Goal: Use online tool/utility: Utilize a website feature to perform a specific function

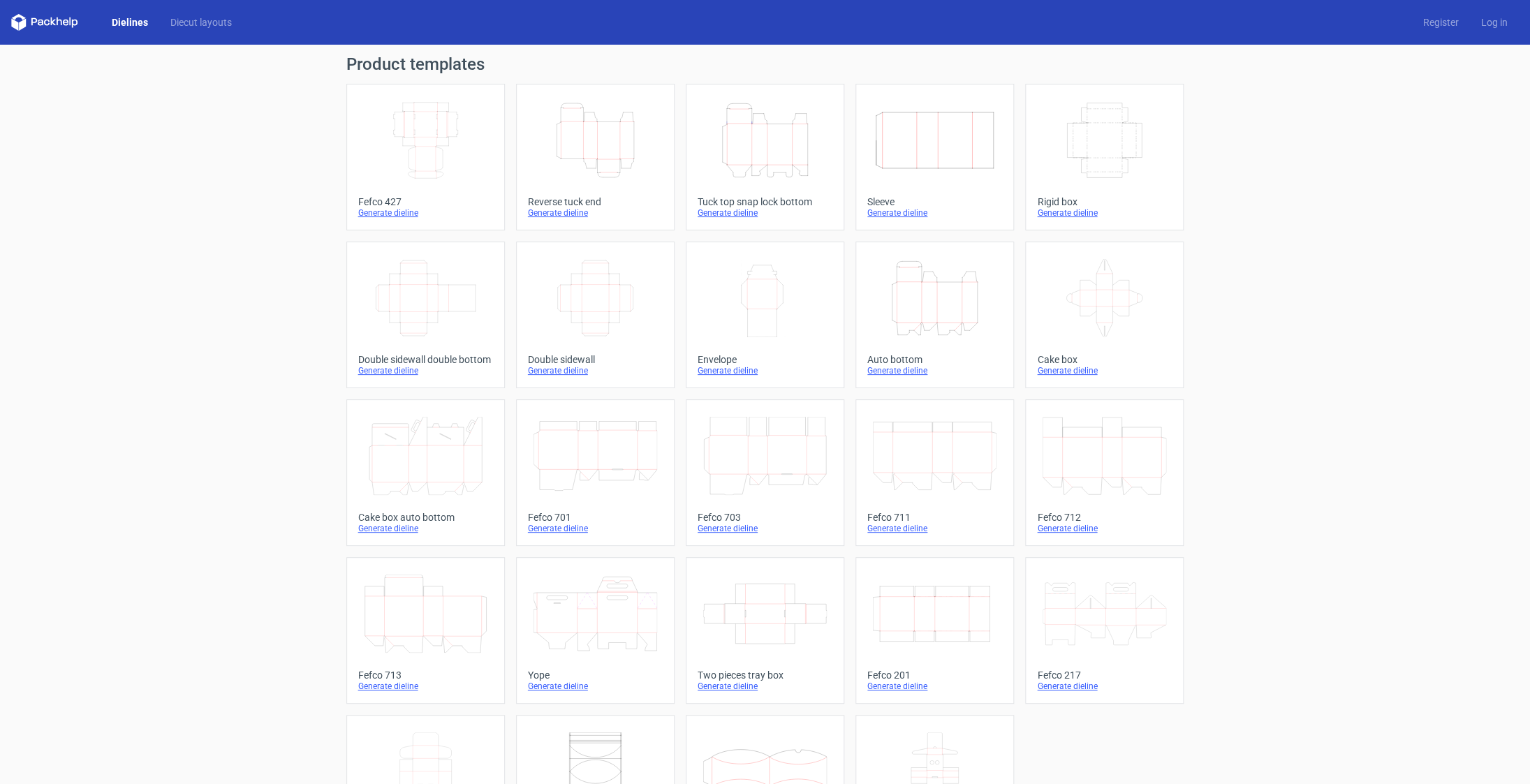
click at [584, 147] on icon "Height Depth Width" at bounding box center [595, 139] width 124 height 78
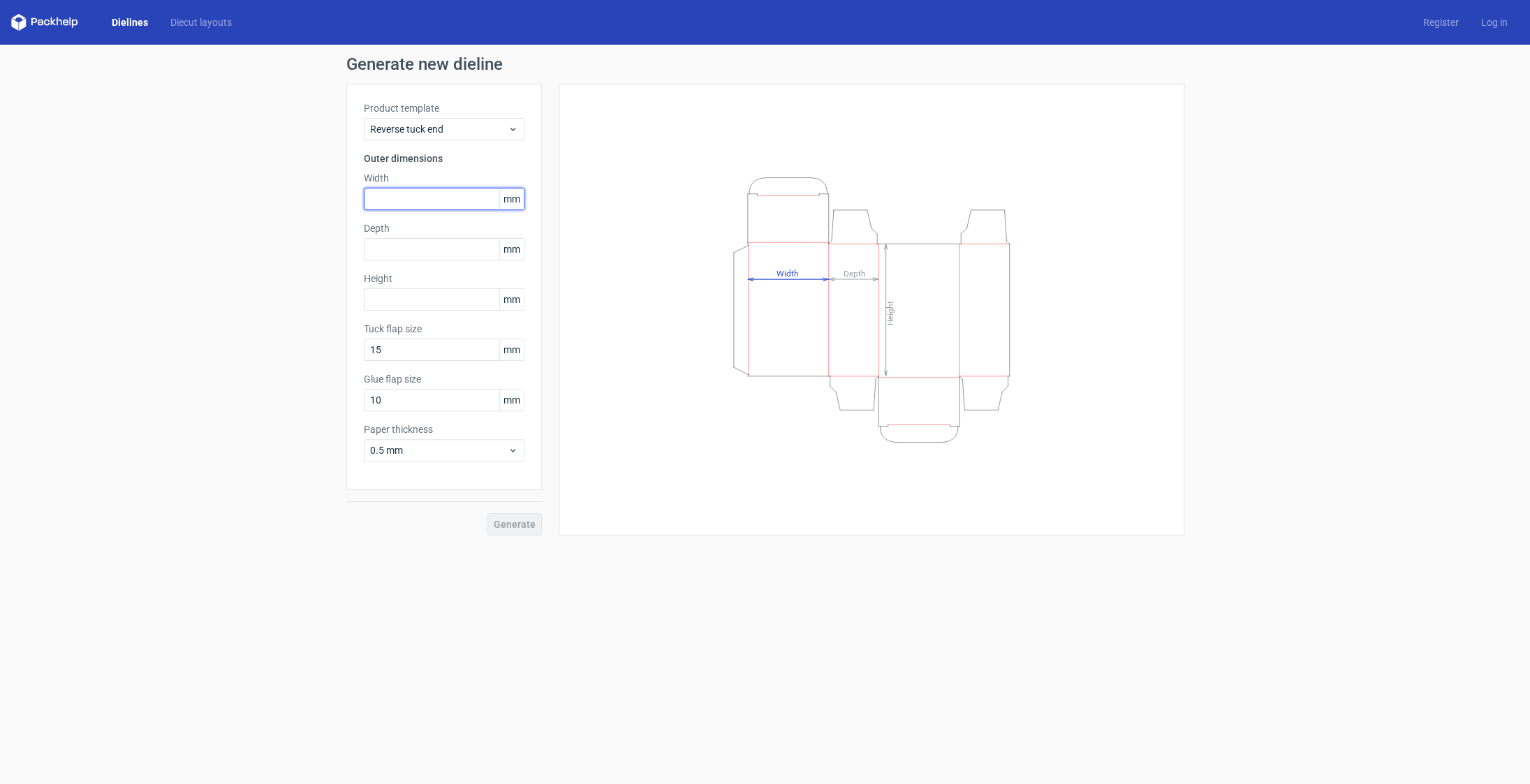
click at [393, 193] on input "text" at bounding box center [444, 199] width 161 height 22
type input "30"
click at [414, 250] on input "text" at bounding box center [444, 249] width 161 height 22
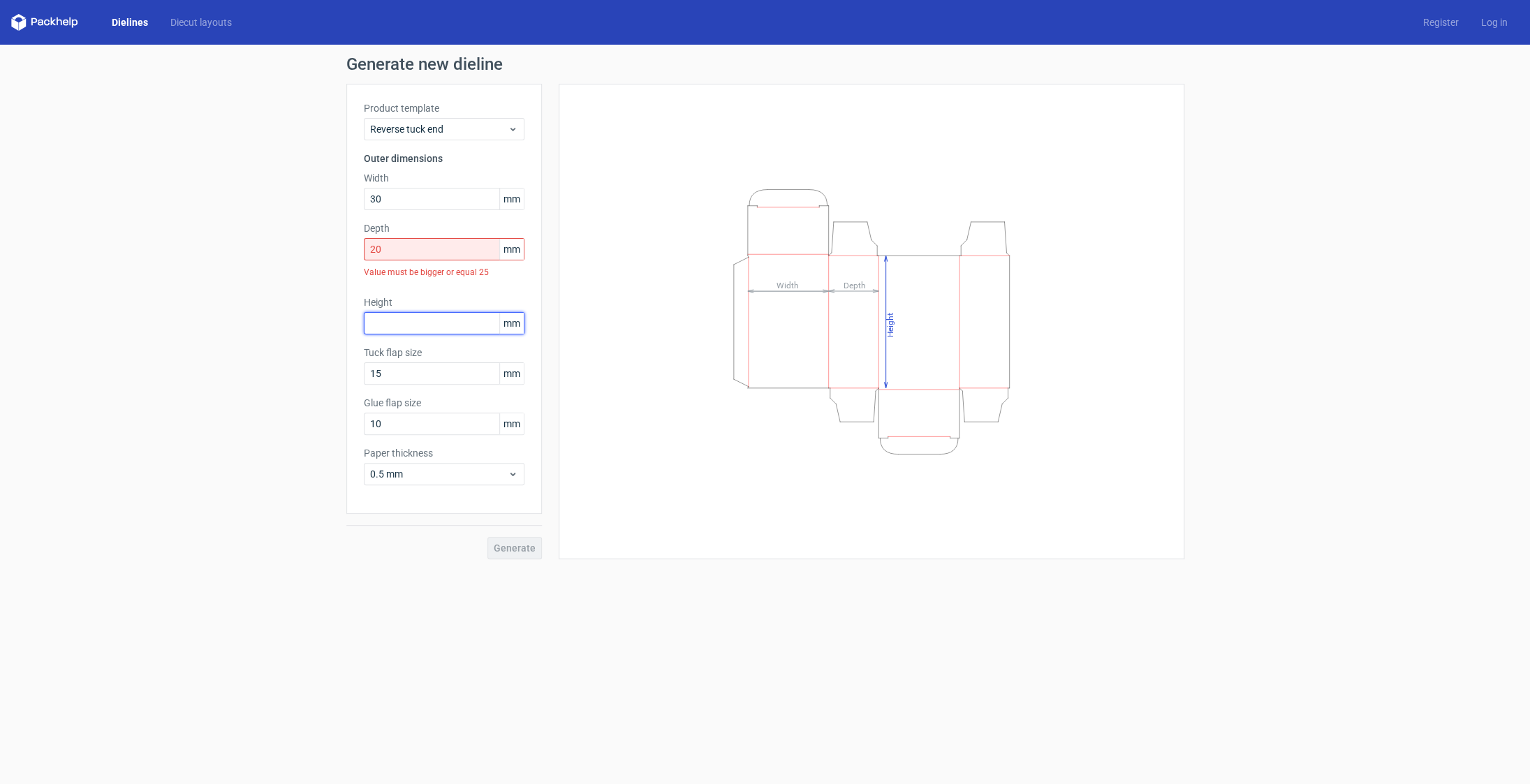
drag, startPoint x: 397, startPoint y: 294, endPoint x: 581, endPoint y: 307, distance: 184.5
click at [397, 312] on input "text" at bounding box center [444, 323] width 161 height 22
click at [363, 242] on input "20" at bounding box center [444, 249] width 161 height 22
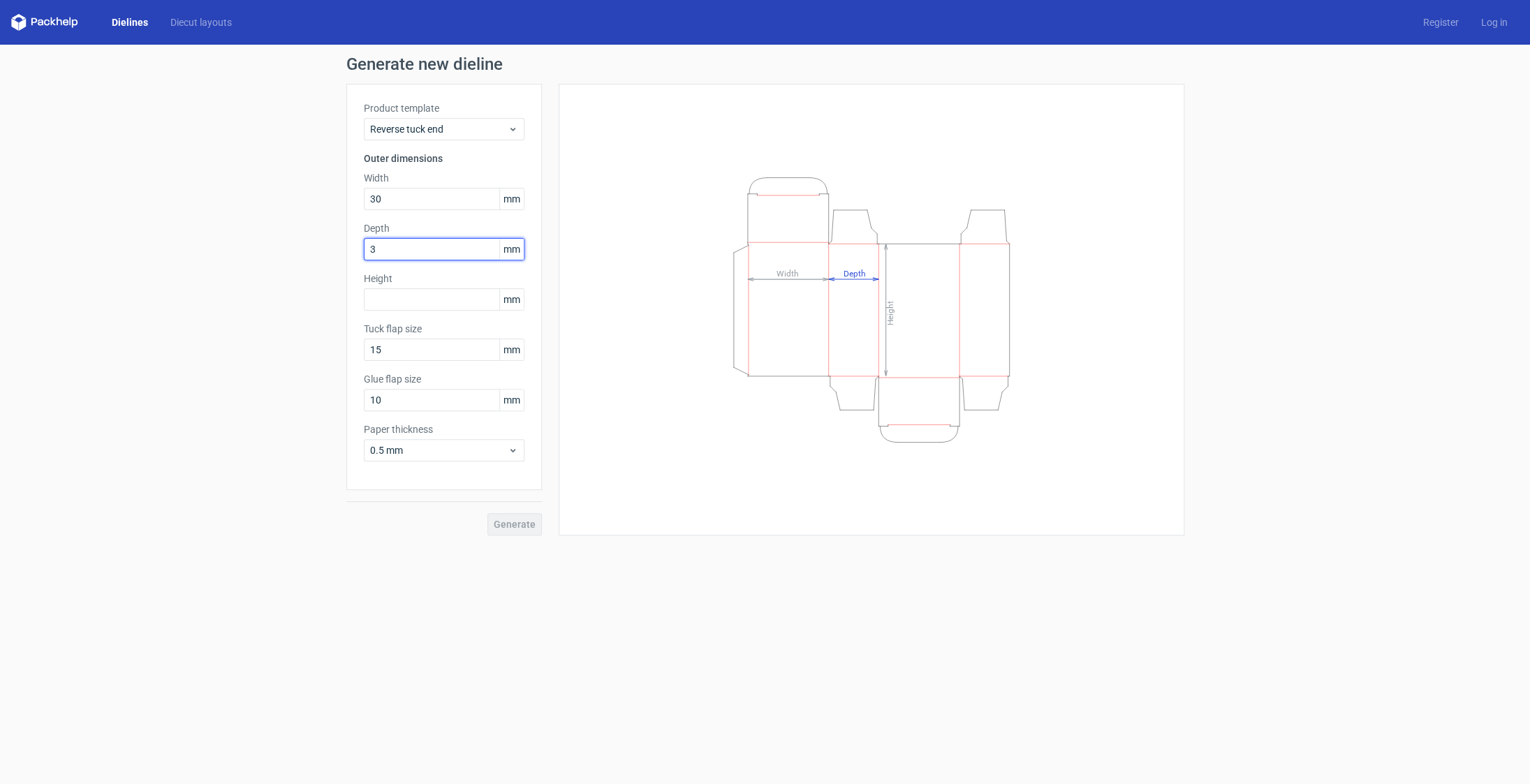
type input "30"
drag, startPoint x: 423, startPoint y: 349, endPoint x: 418, endPoint y: 258, distance: 91.1
click at [422, 349] on input "15" at bounding box center [444, 350] width 161 height 22
drag, startPoint x: 223, startPoint y: 199, endPoint x: 295, endPoint y: 205, distance: 72.2
click at [363, 199] on input "30" at bounding box center [444, 199] width 161 height 22
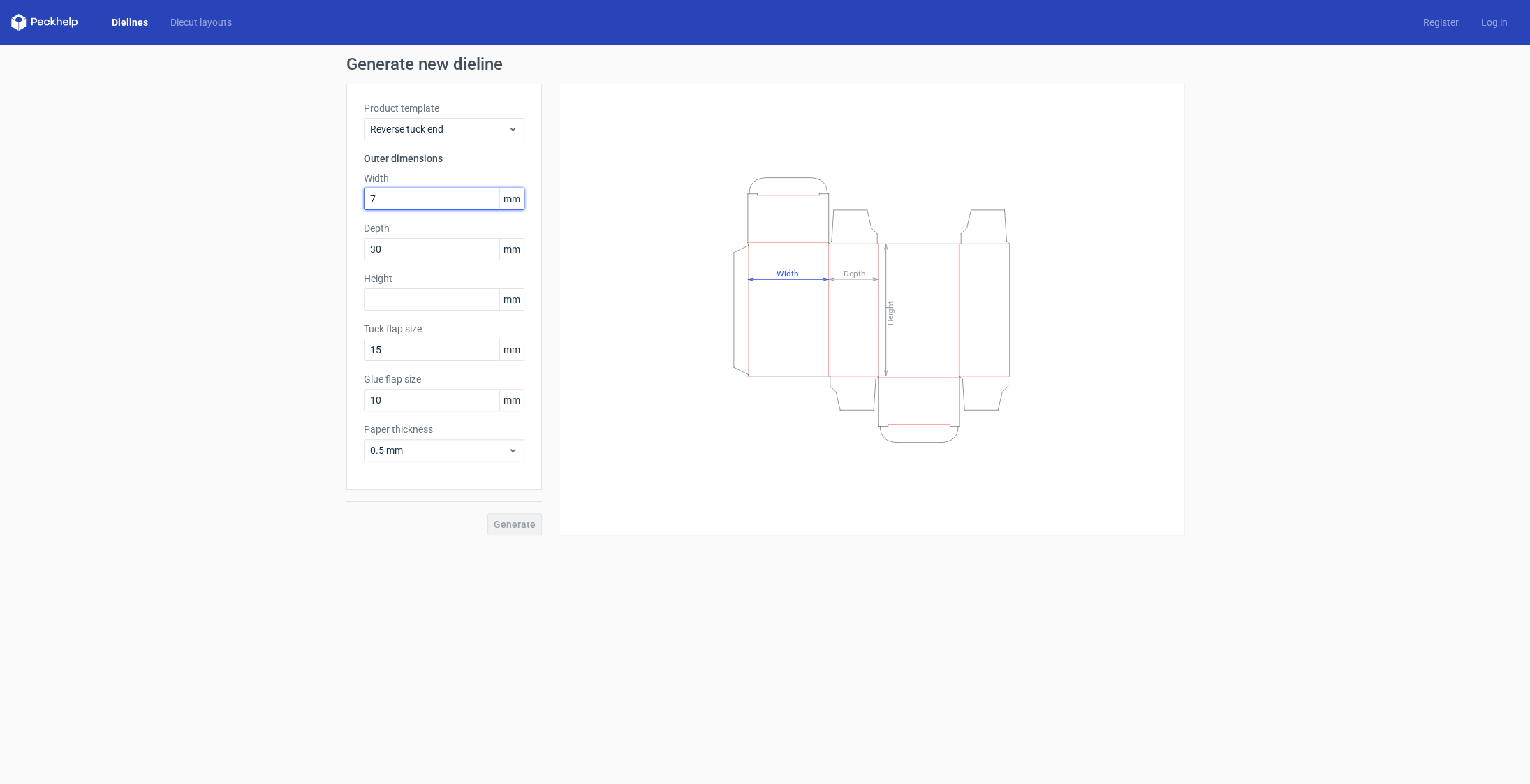
type input "70"
click at [404, 304] on input "text" at bounding box center [444, 299] width 161 height 22
type input "100"
click at [410, 353] on input "15" at bounding box center [444, 350] width 161 height 22
click at [530, 519] on span "Generate" at bounding box center [514, 524] width 42 height 9
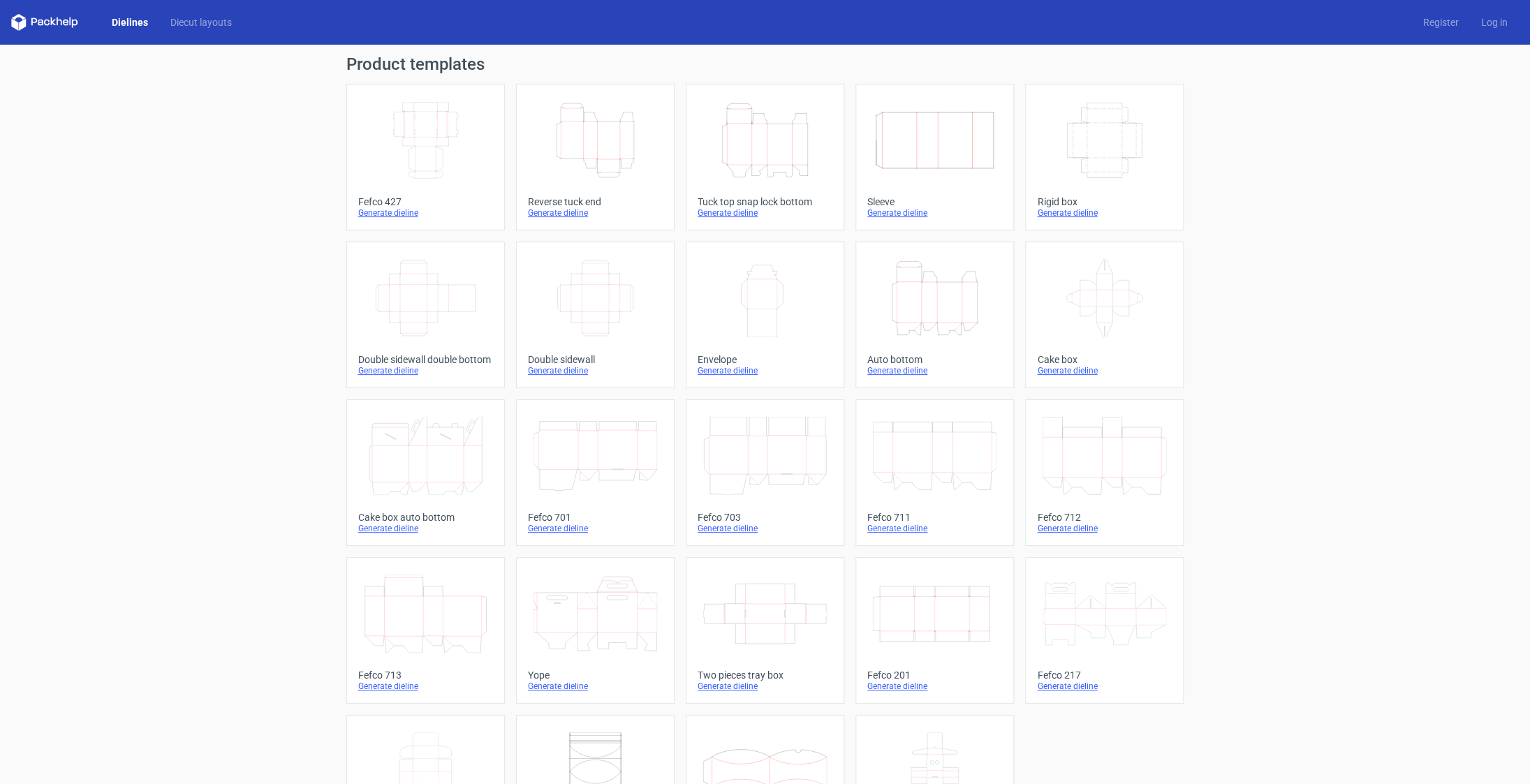
click at [1405, 300] on div "Product templates Width Depth Height Fefco 427 Generate dieline Height Depth Wi…" at bounding box center [765, 459] width 1530 height 828
